Goal: Information Seeking & Learning: Learn about a topic

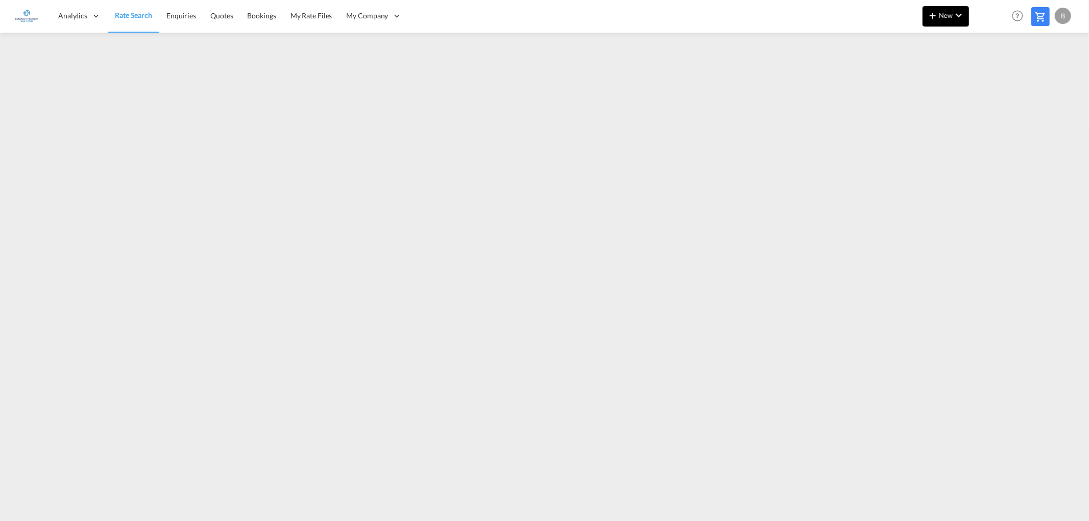
click at [957, 14] on md-icon "icon-chevron-down" at bounding box center [958, 15] width 12 height 12
click at [993, 75] on span "Ratesheet" at bounding box center [987, 76] width 11 height 20
click at [130, 12] on span "Rate Search" at bounding box center [133, 15] width 37 height 9
click at [133, 12] on span "Rate Search" at bounding box center [133, 15] width 37 height 9
